Goal: Check status

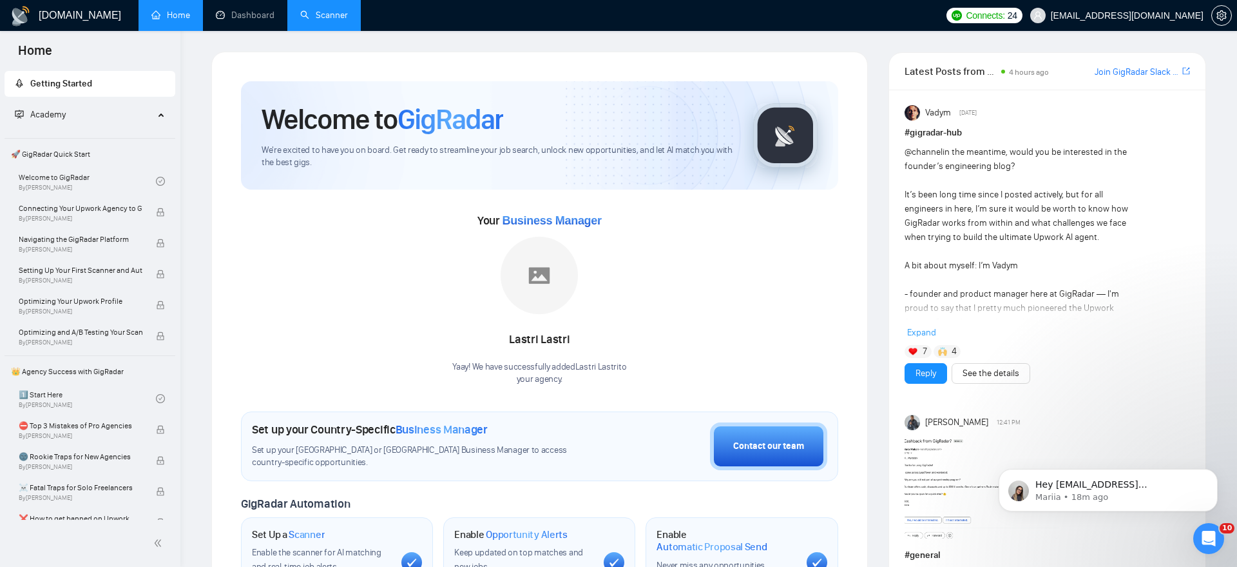
click at [312, 15] on link "Scanner" at bounding box center [324, 15] width 48 height 11
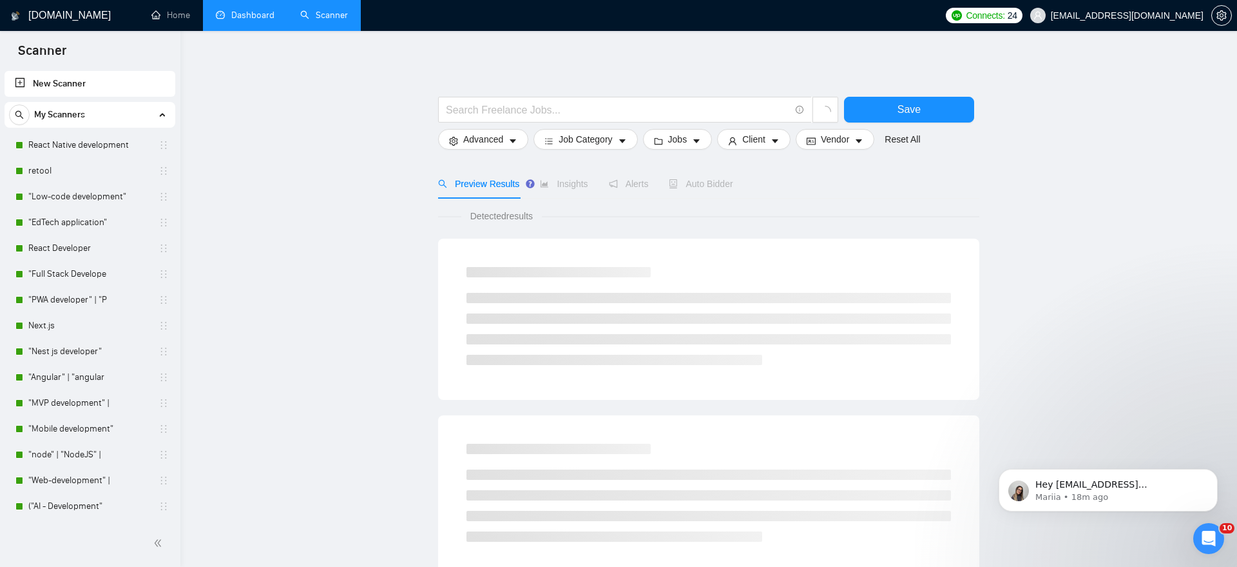
click at [247, 18] on link "Dashboard" at bounding box center [245, 15] width 59 height 11
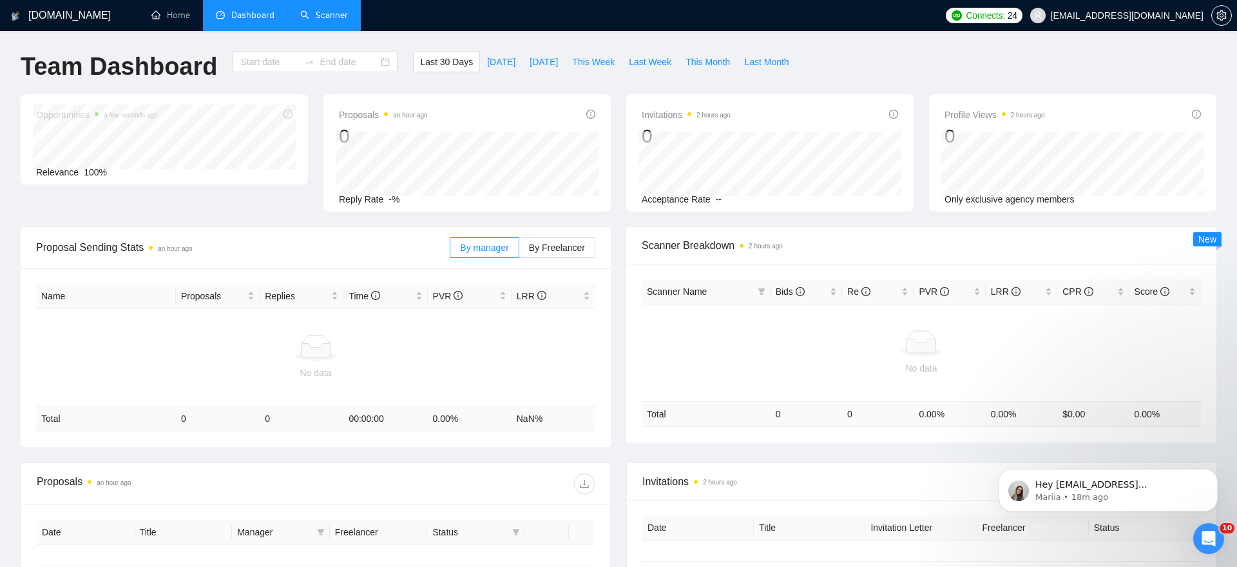
type input "[DATE]"
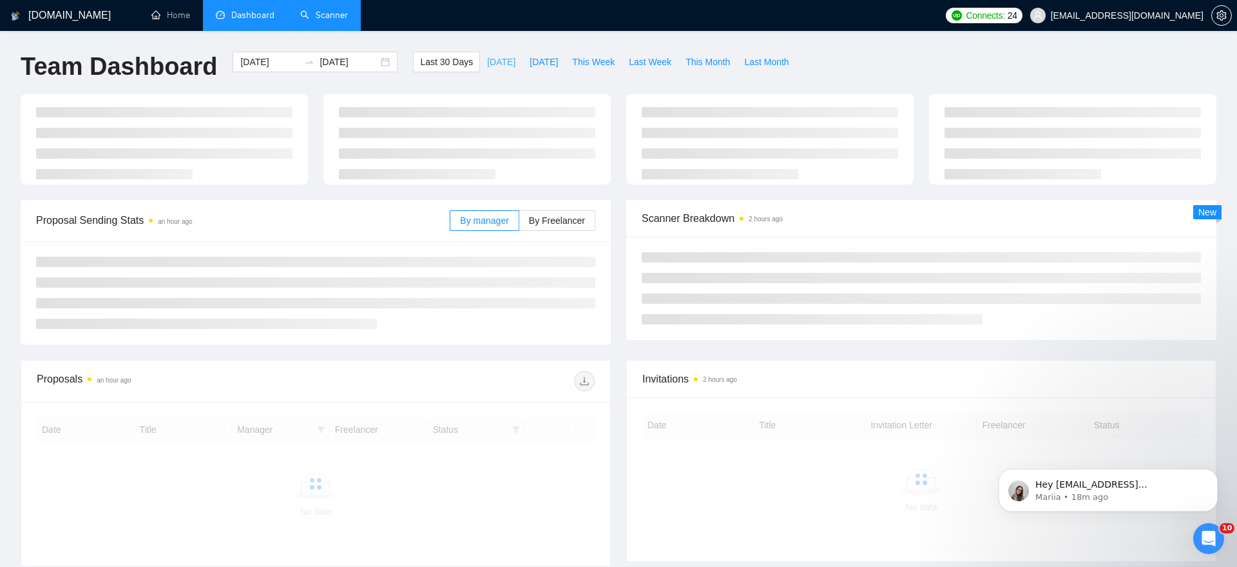
click at [503, 65] on button "[DATE]" at bounding box center [501, 62] width 43 height 21
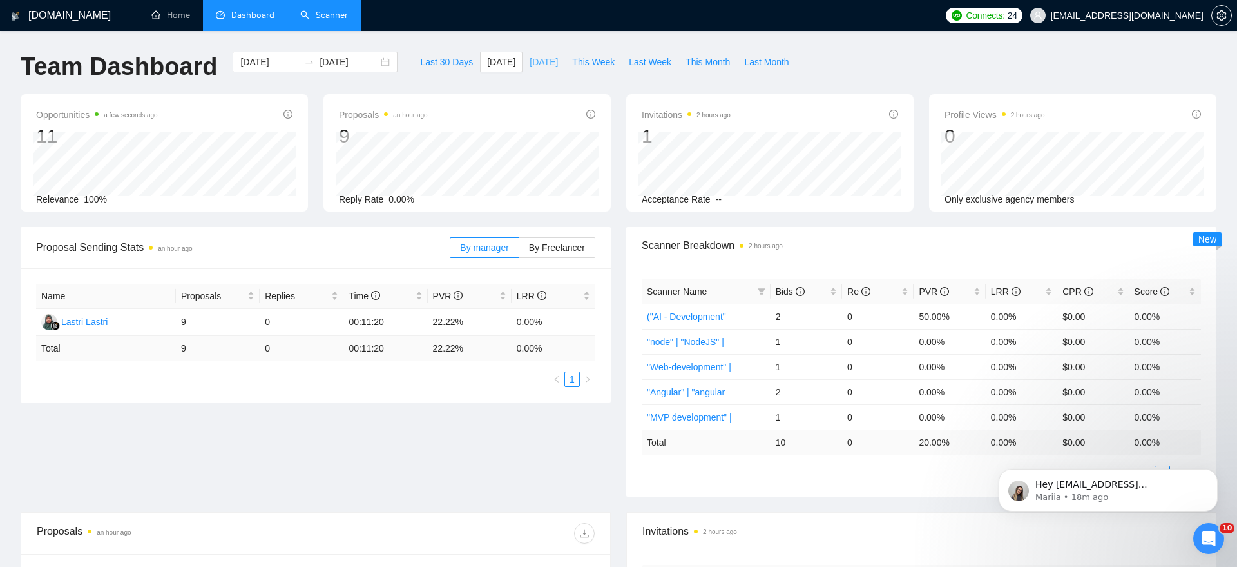
click at [530, 59] on span "[DATE]" at bounding box center [544, 62] width 28 height 14
type input "[DATE]"
click at [578, 59] on span "This Week" at bounding box center [593, 62] width 43 height 14
type input "[DATE]"
